Goal: Task Accomplishment & Management: Complete application form

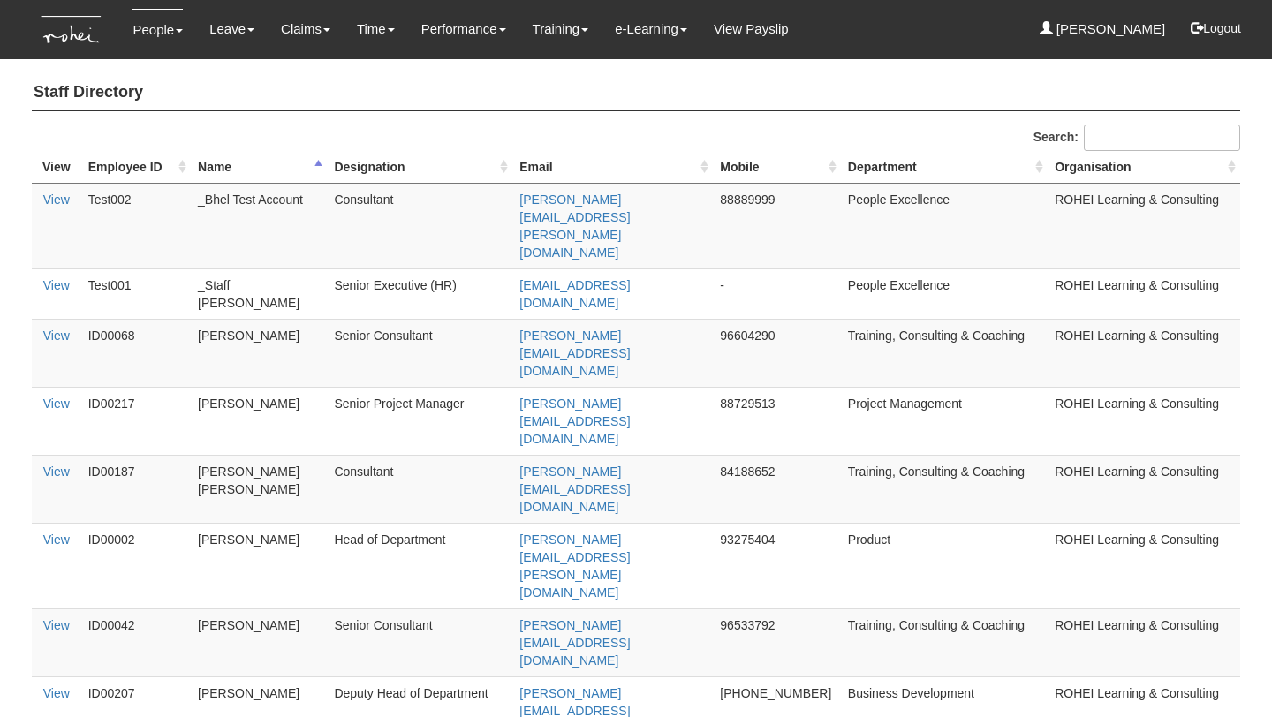
select select "50"
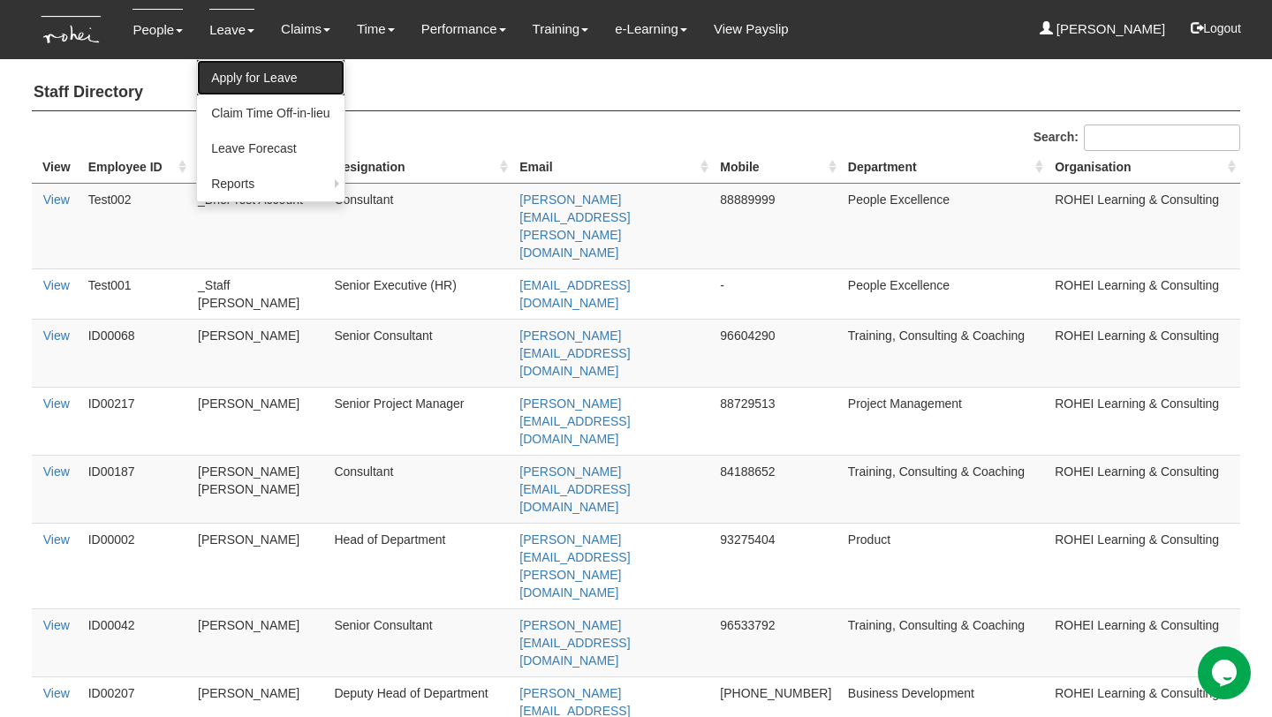
click at [237, 80] on link "Apply for Leave" at bounding box center [270, 77] width 147 height 35
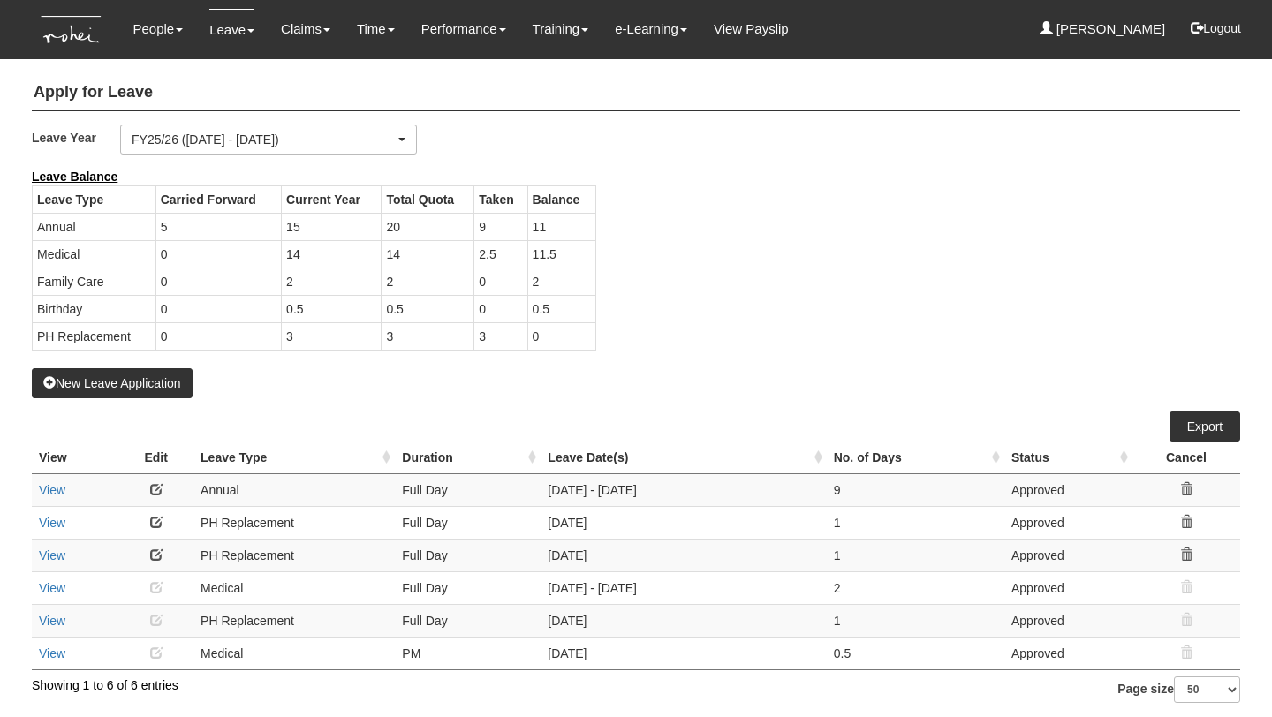
select select "50"
click at [399, 135] on div "FY25/26 ([DATE] - [DATE])" at bounding box center [269, 140] width 274 height 18
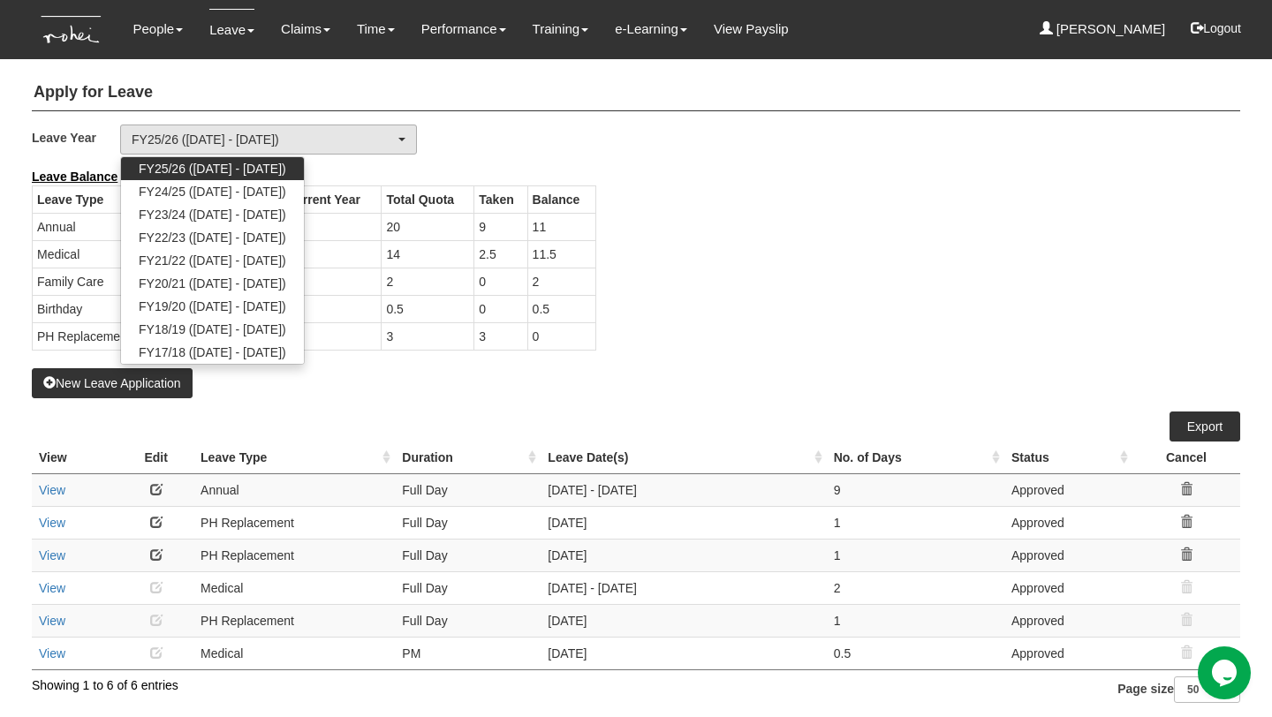
click at [491, 148] on div "Leave Year FY25/26 (1/4/2025 - 31/3/2026) FY24/25 (1/4/2024 - 31/3/2025) FY23/2…" at bounding box center [636, 146] width 1235 height 43
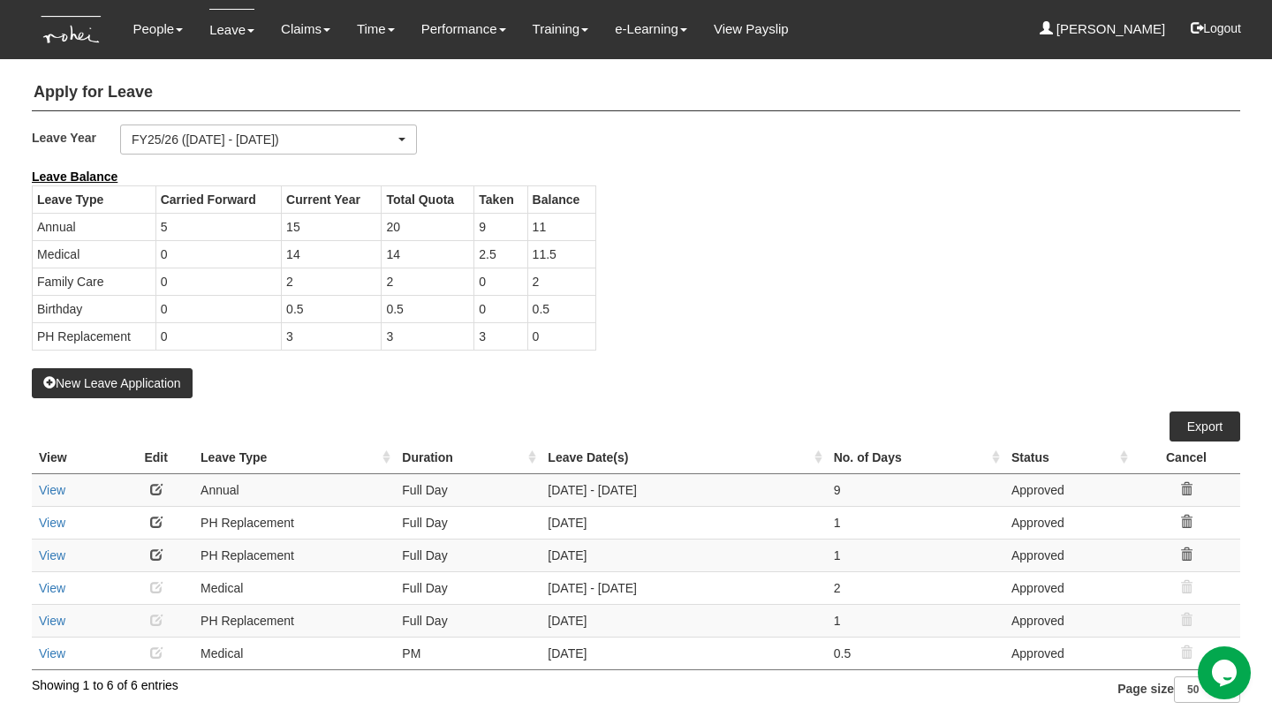
drag, startPoint x: 307, startPoint y: 313, endPoint x: 263, endPoint y: 313, distance: 43.3
click at [263, 313] on tr "Birthday 0 0.5 0.5 0 0.5" at bounding box center [315, 308] width 564 height 27
click at [317, 314] on td "0.5" at bounding box center [332, 308] width 100 height 27
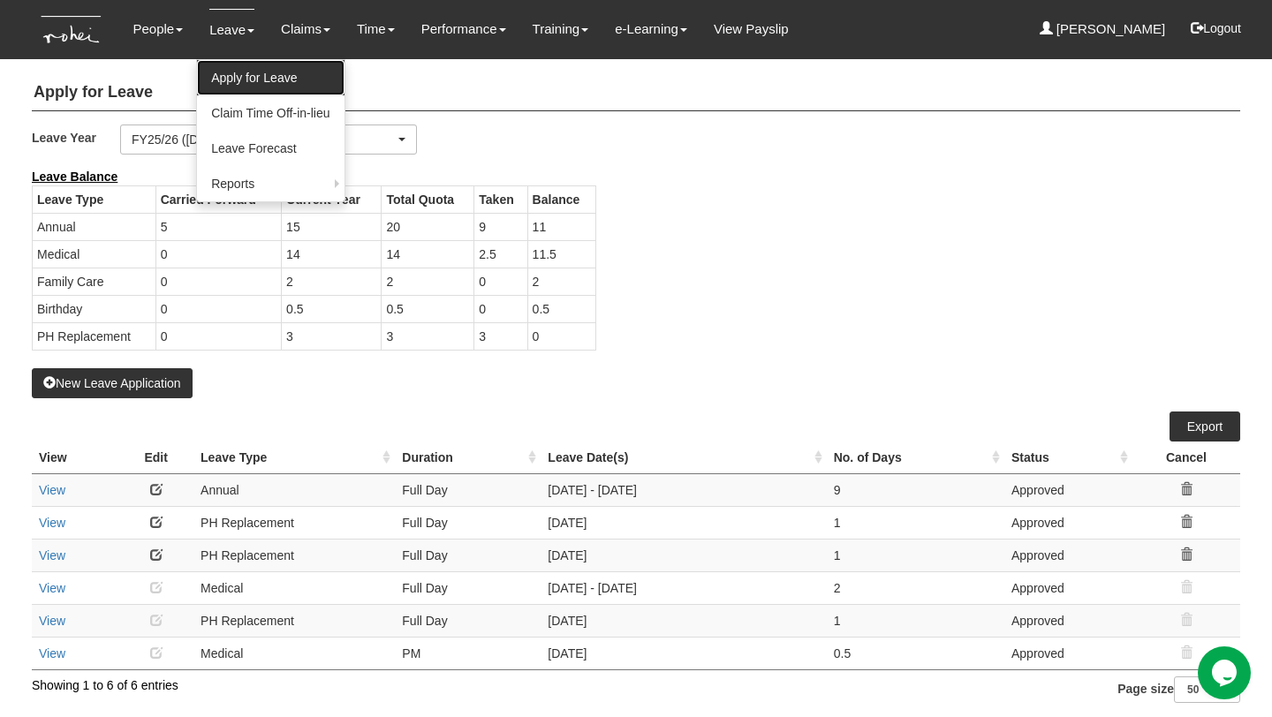
click at [242, 72] on link "Apply for Leave" at bounding box center [270, 77] width 147 height 35
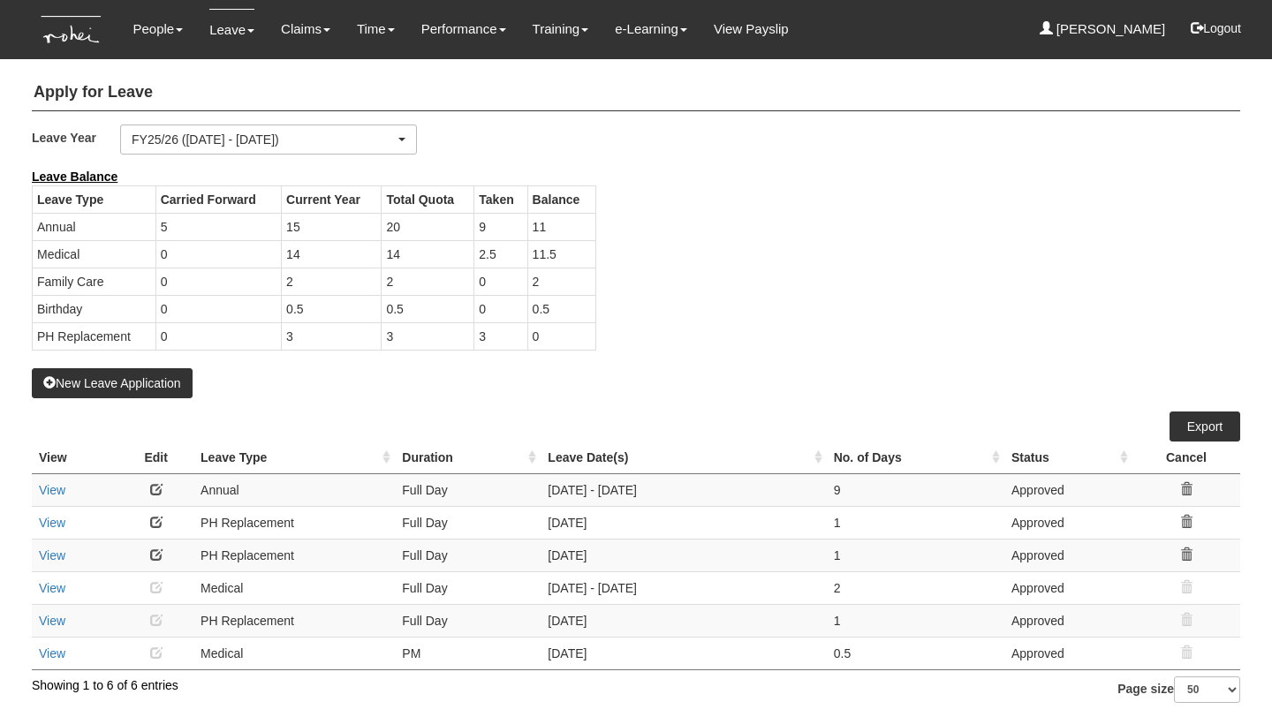
select select "50"
